Goal: Task Accomplishment & Management: Manage account settings

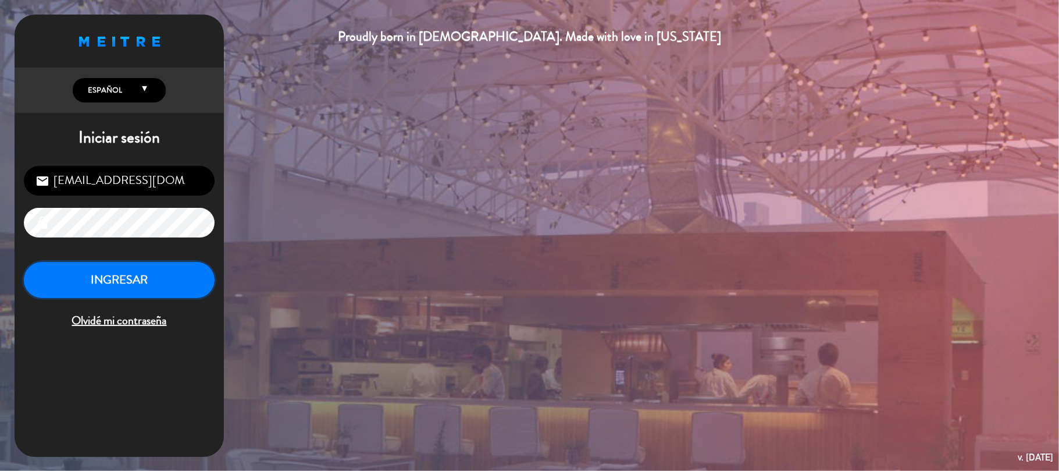
click at [174, 282] on button "INGRESAR" at bounding box center [119, 280] width 191 height 37
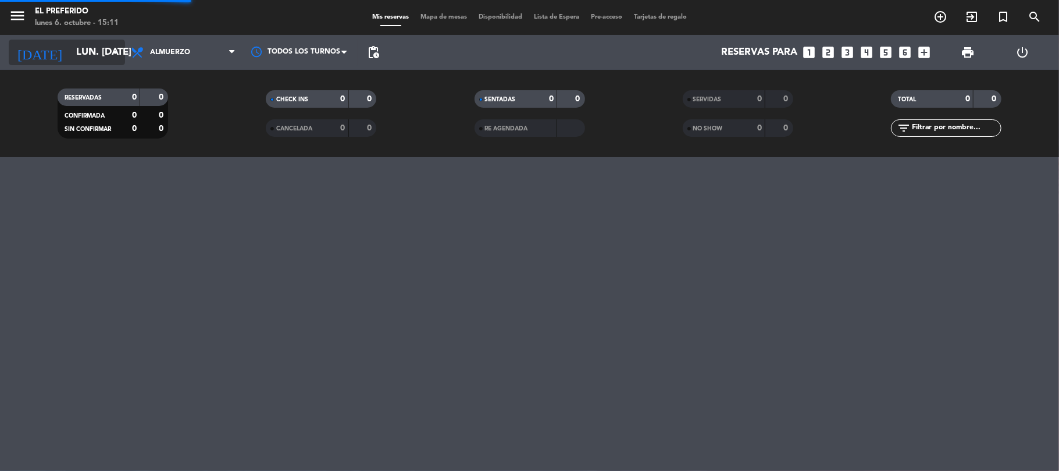
click at [95, 52] on input "lun. [DATE]" at bounding box center [133, 52] width 126 height 23
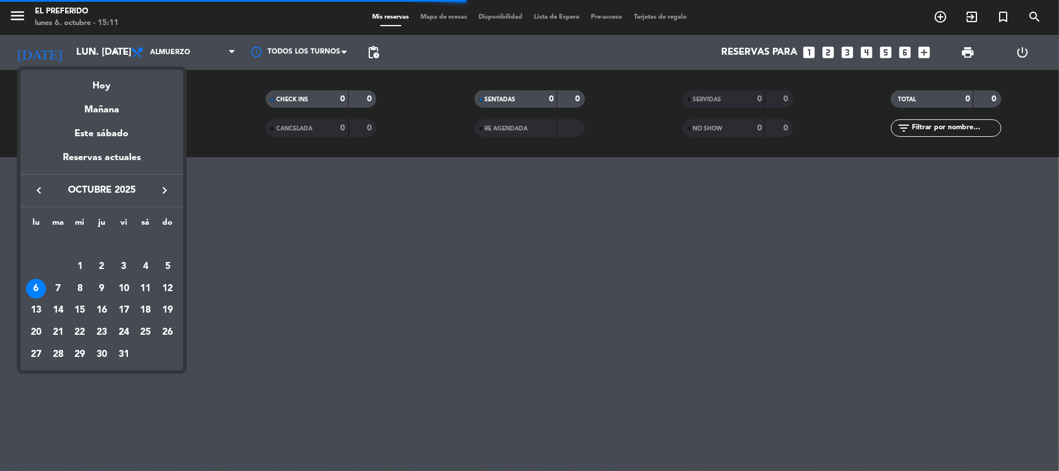
click at [172, 284] on div "12" at bounding box center [168, 289] width 20 height 20
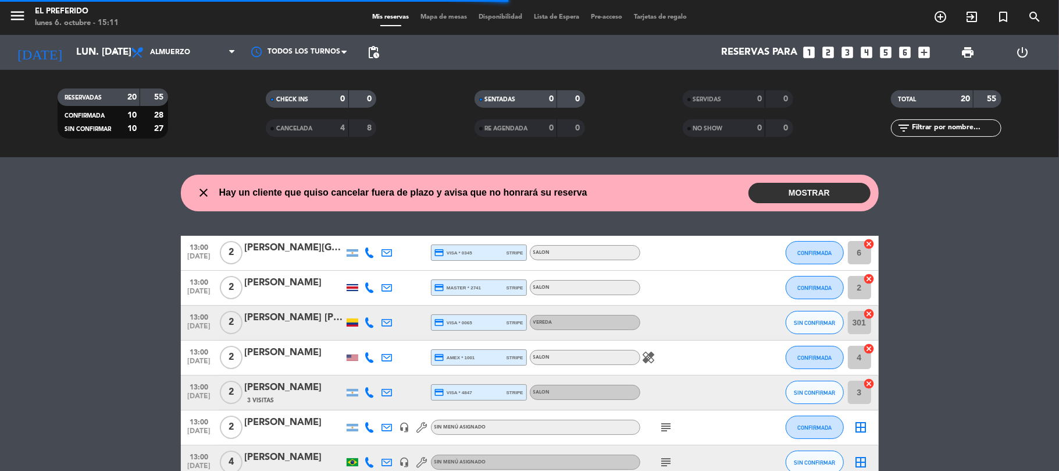
type input "dom. [DATE]"
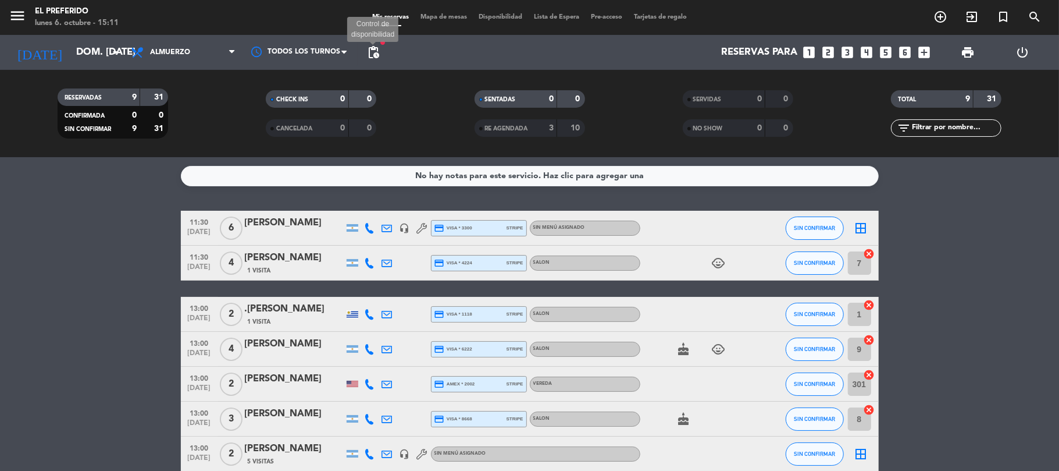
click at [372, 48] on span "pending_actions" at bounding box center [373, 52] width 14 height 14
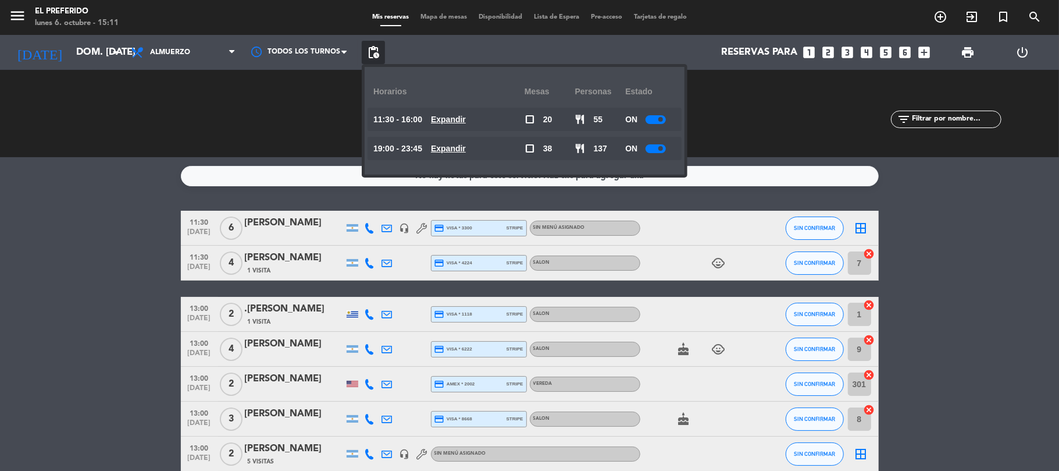
click at [462, 122] on u "Expandir" at bounding box center [448, 119] width 35 height 9
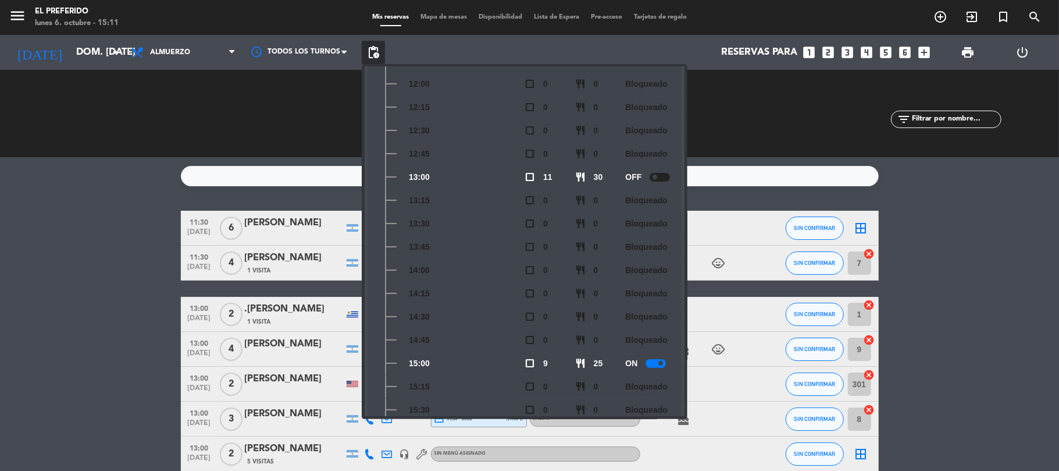
scroll to position [201, 0]
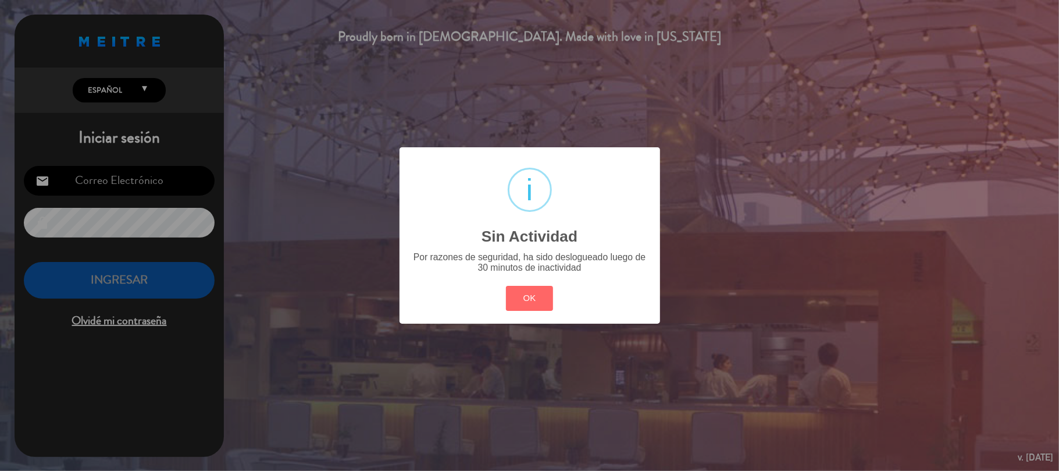
type input "[EMAIL_ADDRESS][DOMAIN_NAME]"
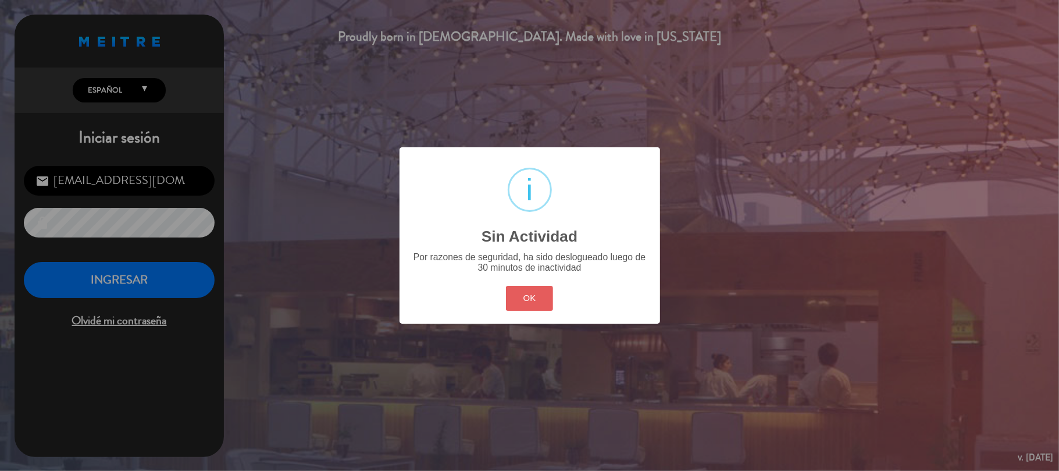
click at [533, 304] on button "OK" at bounding box center [529, 298] width 47 height 25
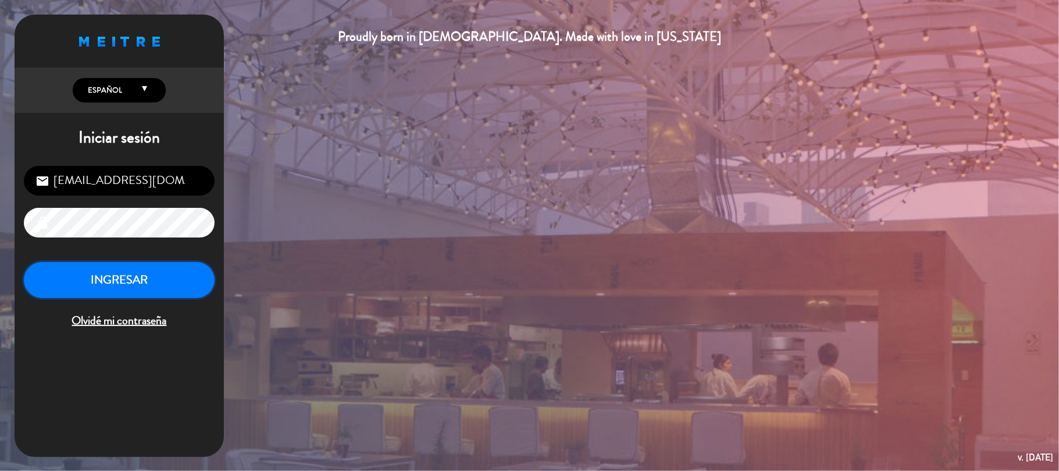
click at [149, 283] on button "INGRESAR" at bounding box center [119, 280] width 191 height 37
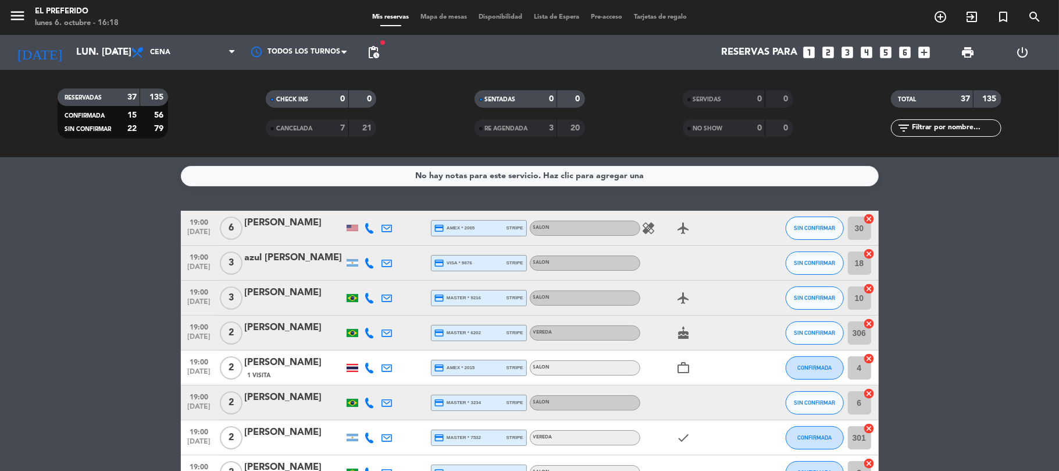
click at [480, 309] on div "19:00 [DATE] 3 [PERSON_NAME] credit_card master * 9216 stripe SALON airplanemod…" at bounding box center [530, 297] width 698 height 35
click at [369, 49] on span "pending_actions" at bounding box center [373, 52] width 14 height 14
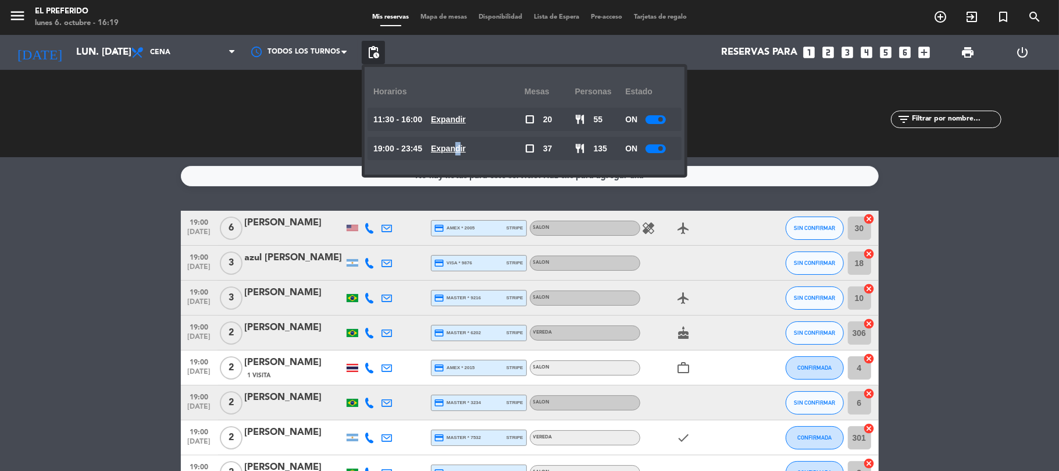
click at [466, 147] on u "Expandir" at bounding box center [448, 148] width 35 height 9
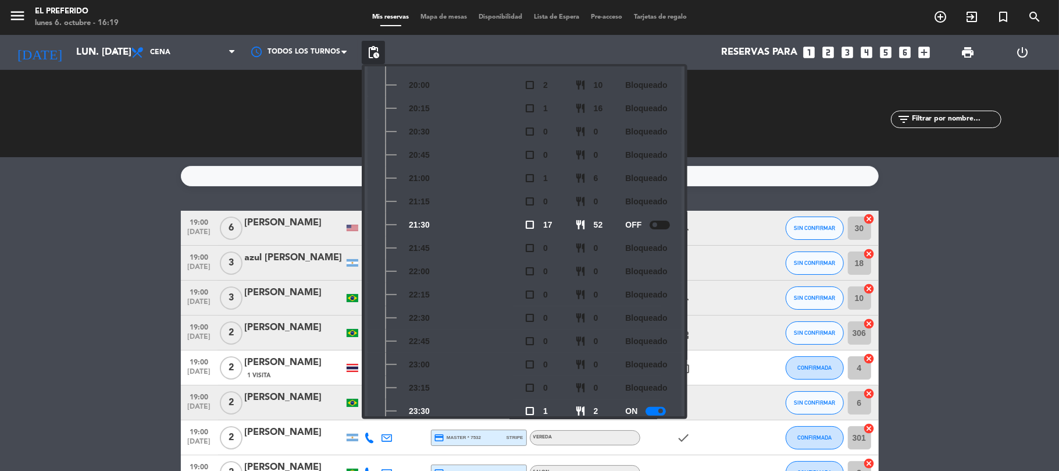
scroll to position [224, 0]
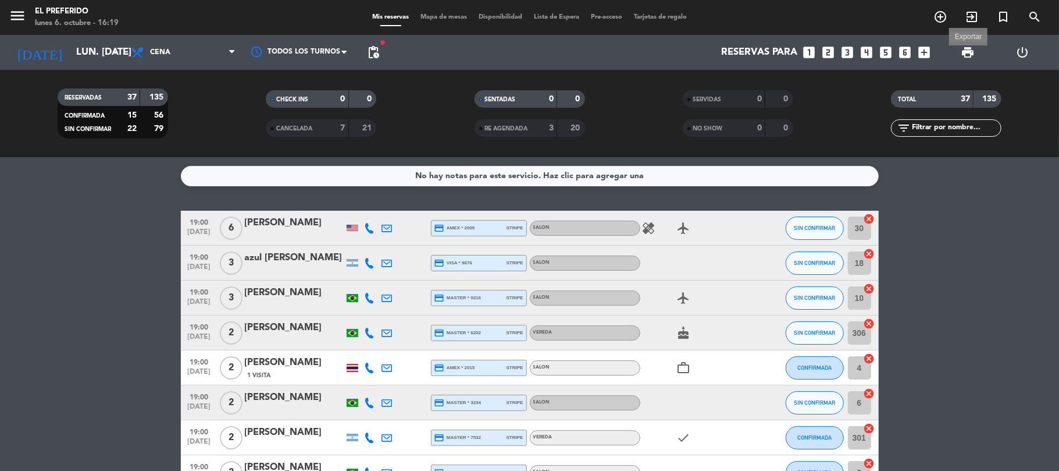
click at [968, 54] on span "print" at bounding box center [968, 52] width 14 height 14
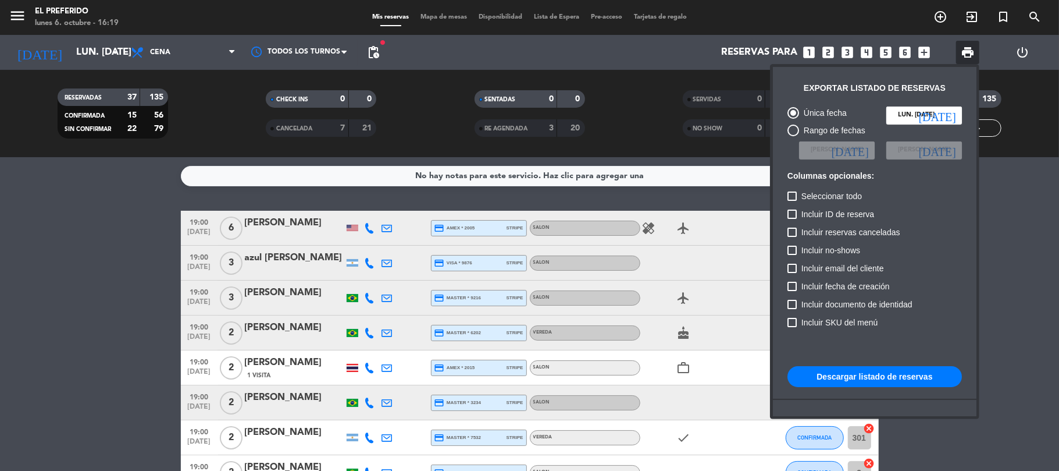
click at [918, 371] on button "Descargar listado de reservas" at bounding box center [875, 376] width 174 height 21
click at [60, 422] on div at bounding box center [529, 235] width 1059 height 471
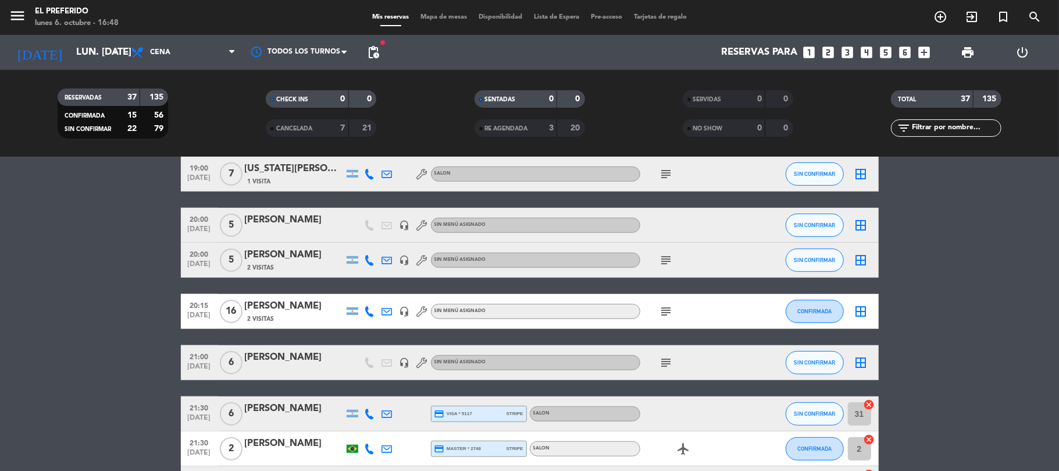
scroll to position [620, 0]
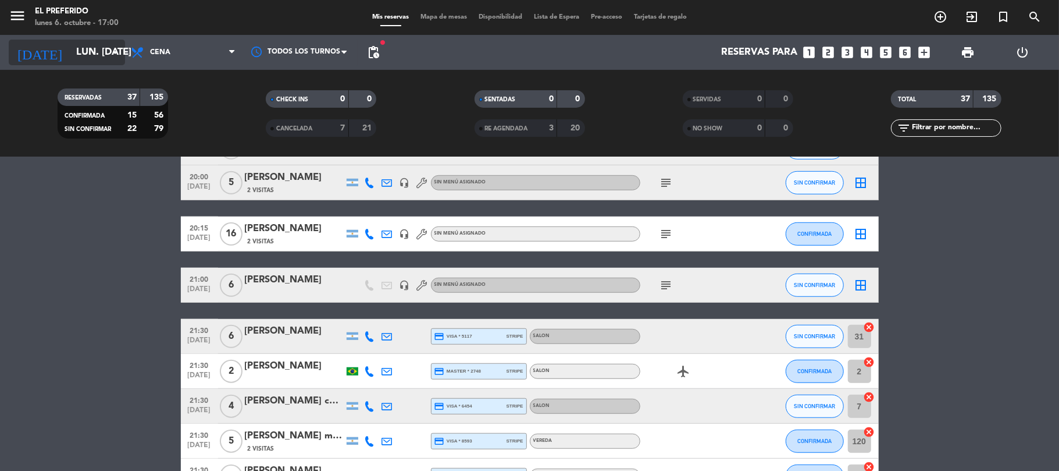
click at [103, 62] on input "lun. [DATE]" at bounding box center [133, 52] width 126 height 23
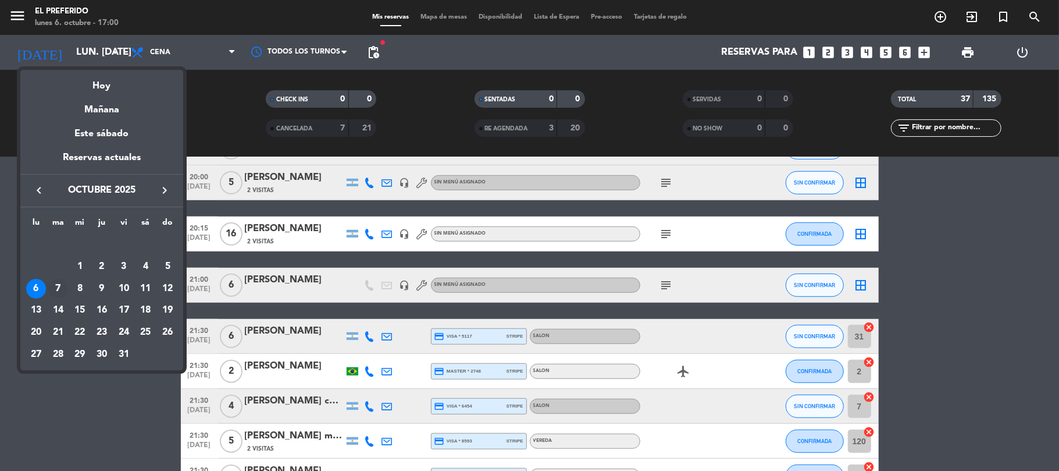
click at [58, 286] on div "7" at bounding box center [58, 289] width 20 height 20
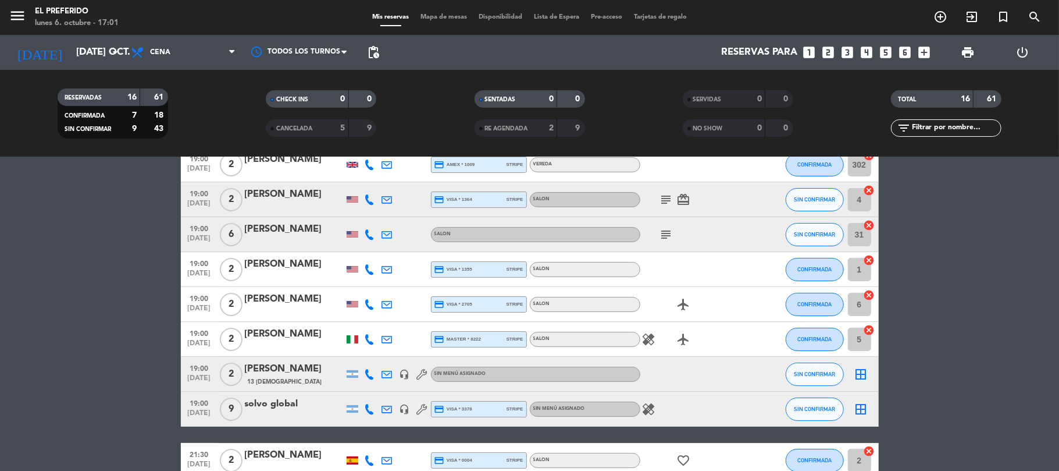
scroll to position [77, 0]
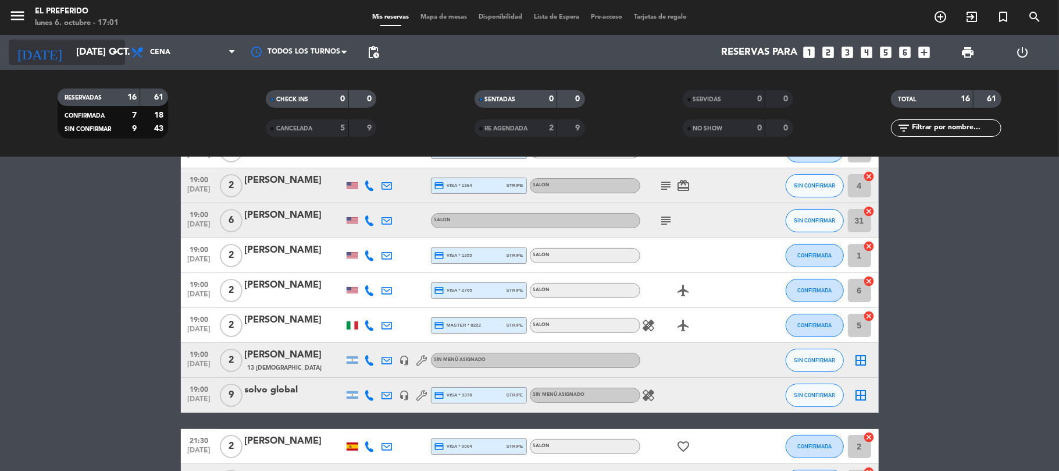
click at [96, 55] on input "[DATE] oct." at bounding box center [133, 52] width 126 height 23
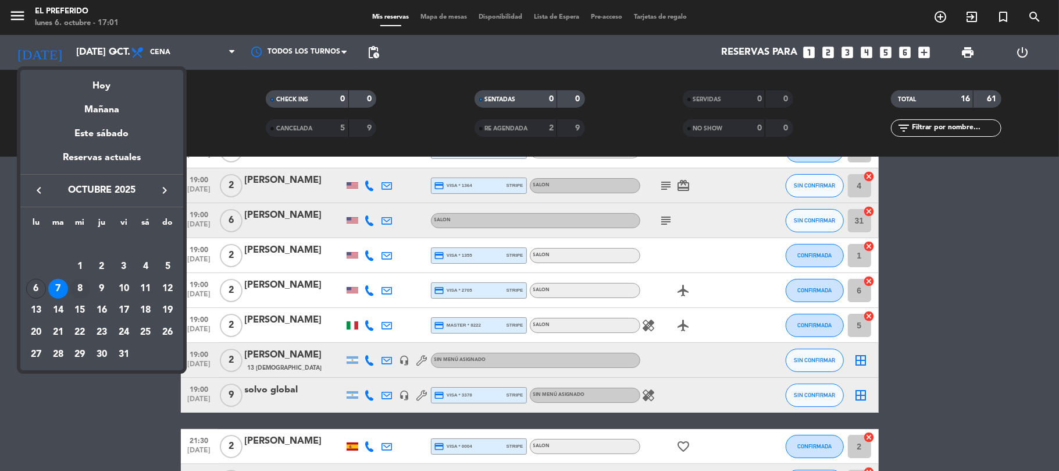
click at [83, 284] on div "8" at bounding box center [80, 289] width 20 height 20
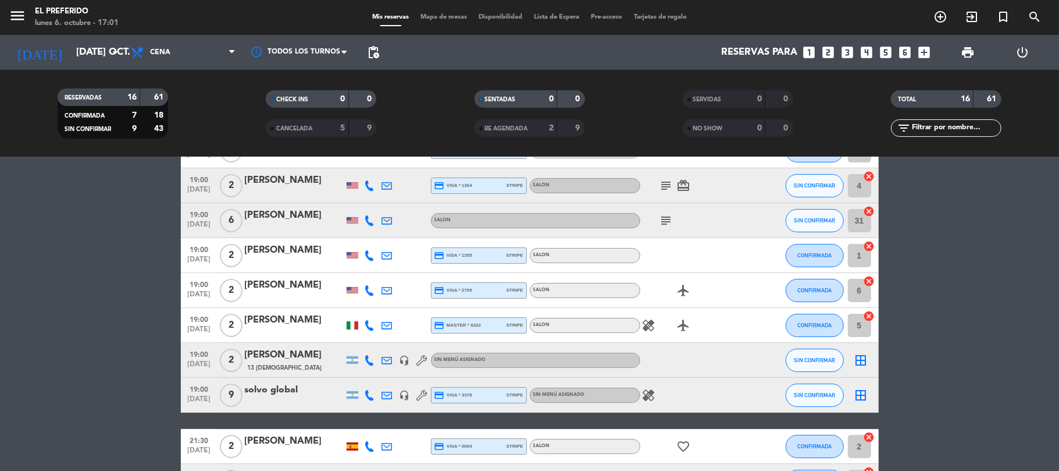
type input "mié. [DATE]"
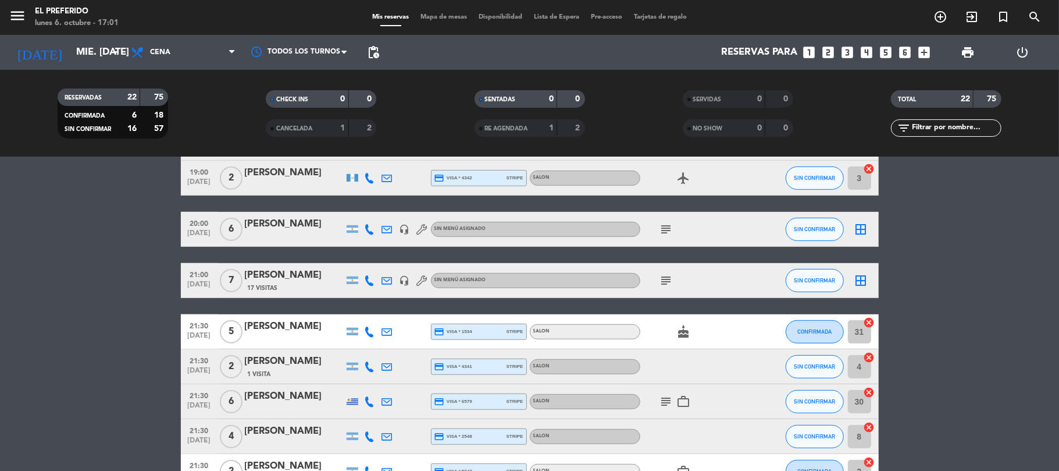
scroll to position [459, 0]
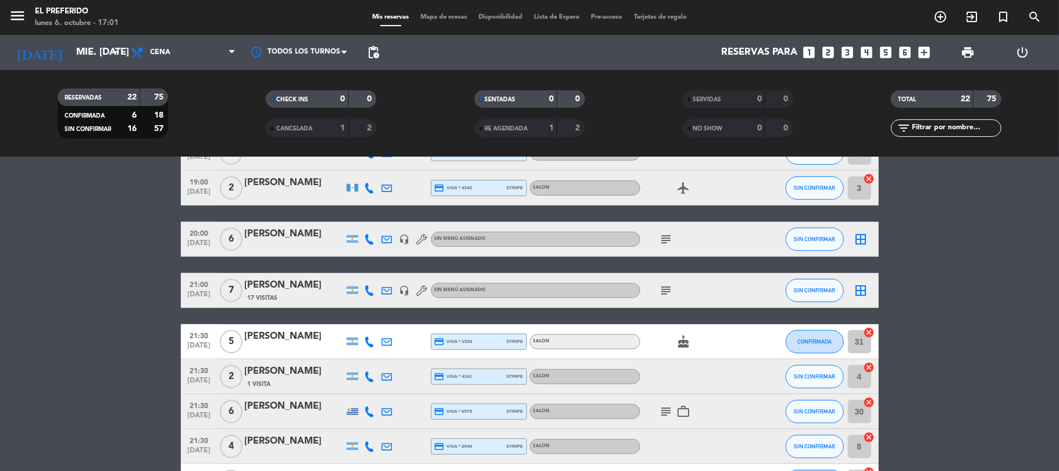
click at [362, 56] on span "pending_actions" at bounding box center [373, 52] width 23 height 23
click at [370, 54] on span "pending_actions" at bounding box center [373, 52] width 14 height 14
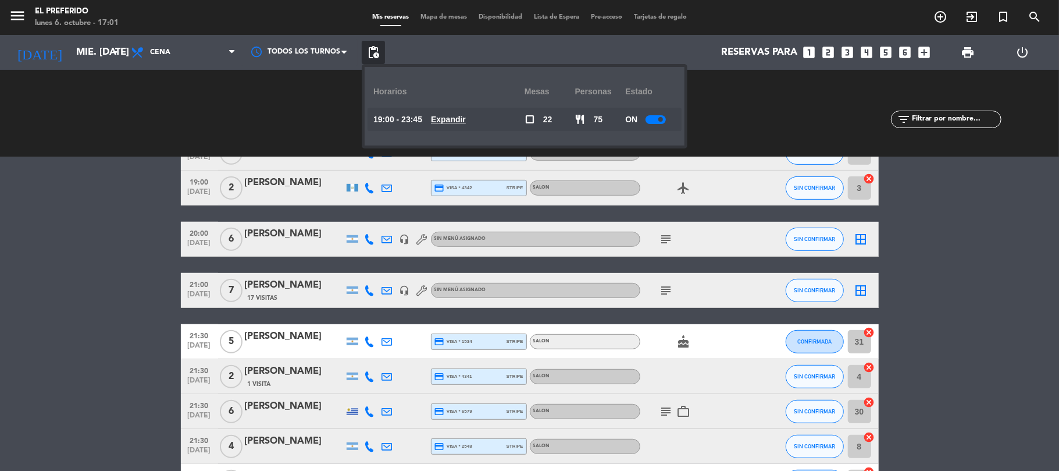
click at [461, 116] on u "Expandir" at bounding box center [448, 119] width 35 height 9
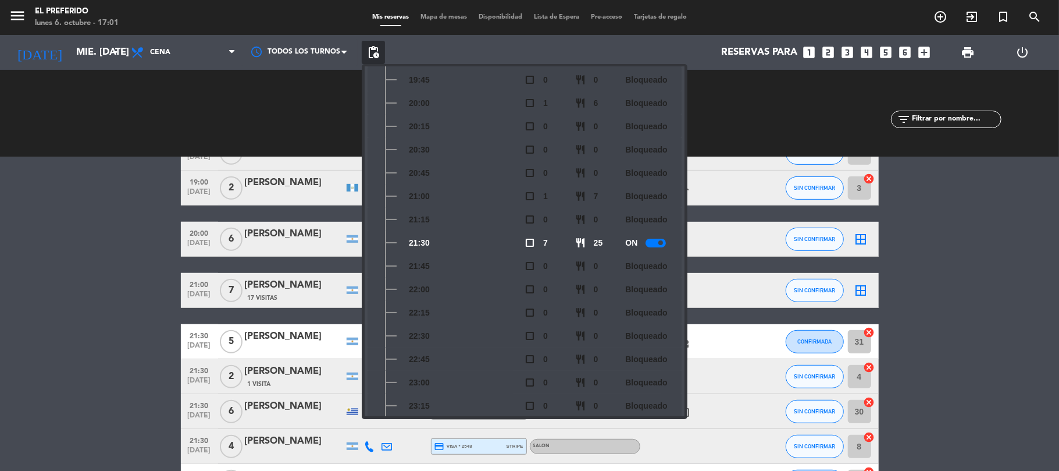
scroll to position [40, 0]
